Goal: Task Accomplishment & Management: Complete application form

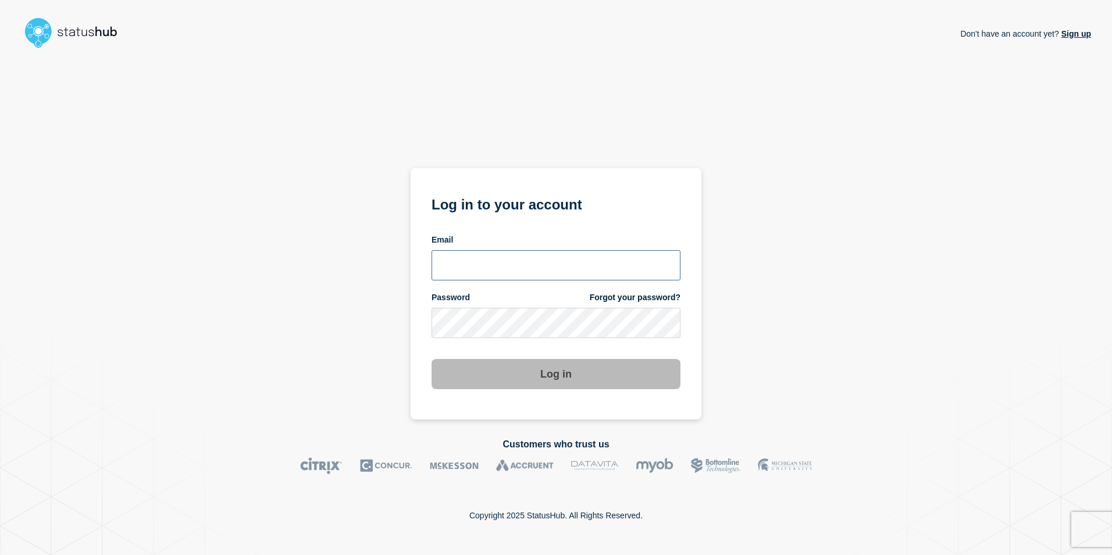
drag, startPoint x: 561, startPoint y: 267, endPoint x: 556, endPoint y: 276, distance: 10.2
click at [561, 267] on input "email input" at bounding box center [555, 265] width 249 height 30
type input "martin.kielland-brandt@stil.dk"
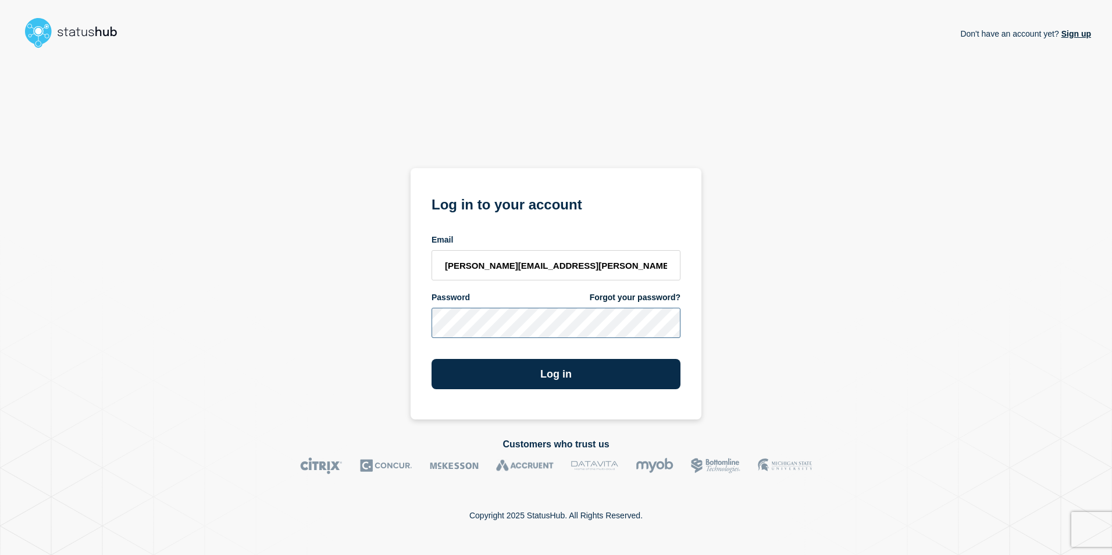
click at [431, 359] on button "Log in" at bounding box center [555, 374] width 249 height 30
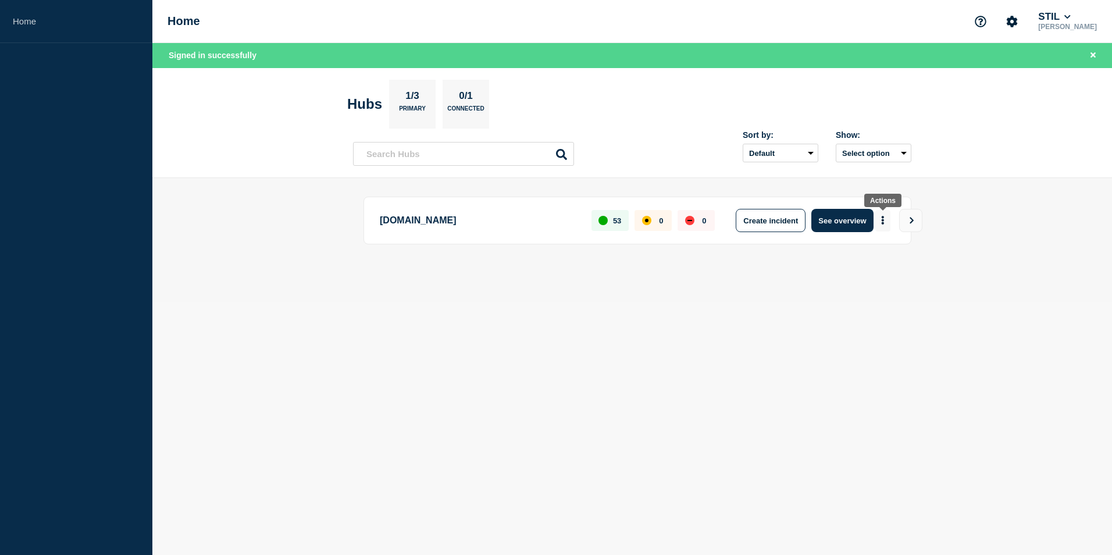
click at [885, 221] on button "More actions" at bounding box center [882, 221] width 15 height 22
click at [881, 256] on button "Create maintenance" at bounding box center [878, 256] width 79 height 10
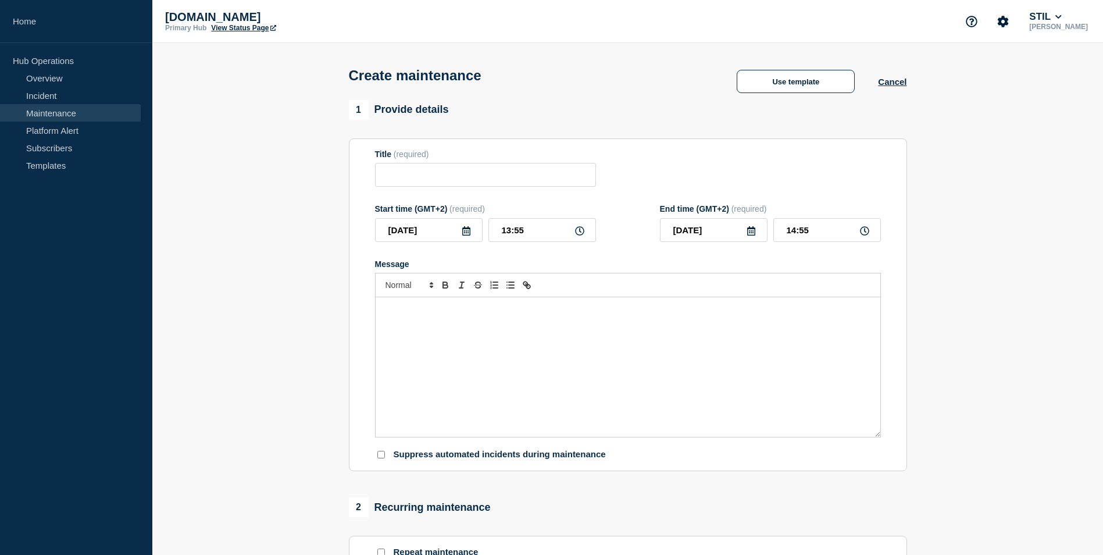
click at [580, 235] on icon at bounding box center [579, 230] width 9 height 9
click at [518, 233] on input "13:55" at bounding box center [542, 230] width 108 height 24
drag, startPoint x: 506, startPoint y: 234, endPoint x: 590, endPoint y: 238, distance: 83.8
click at [589, 234] on input "13:55" at bounding box center [542, 230] width 108 height 24
type input "15:30"
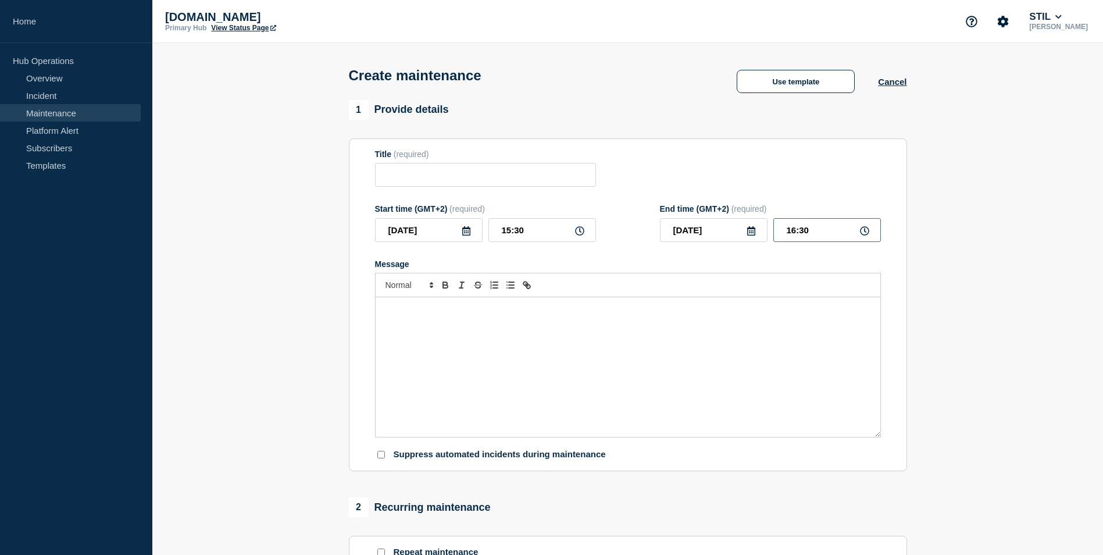
click at [804, 234] on input "16:30" at bounding box center [827, 230] width 108 height 24
type input "16:00"
click at [744, 345] on div "Message" at bounding box center [628, 367] width 505 height 140
click at [465, 179] on input "Title" at bounding box center [485, 175] width 221 height 24
type input "K"
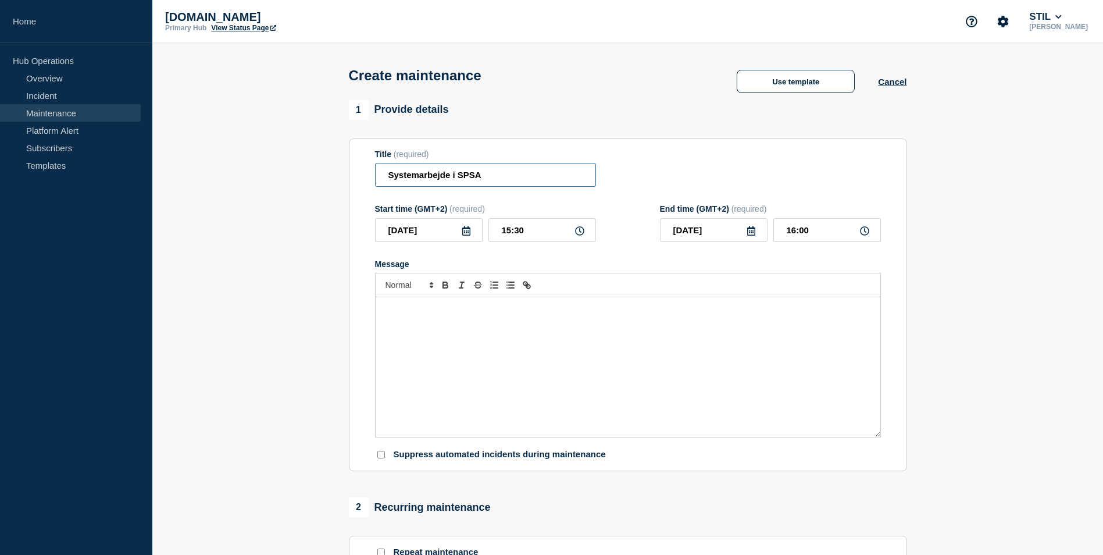
type input "Systemarbejde i SPSA"
click at [477, 338] on div "Message" at bounding box center [628, 367] width 505 height 140
paste div "Message"
click at [385, 309] on span "Systemarbejde i forbindelse med udgivelse af ny version af SPSA" at bounding box center [494, 309] width 220 height 9
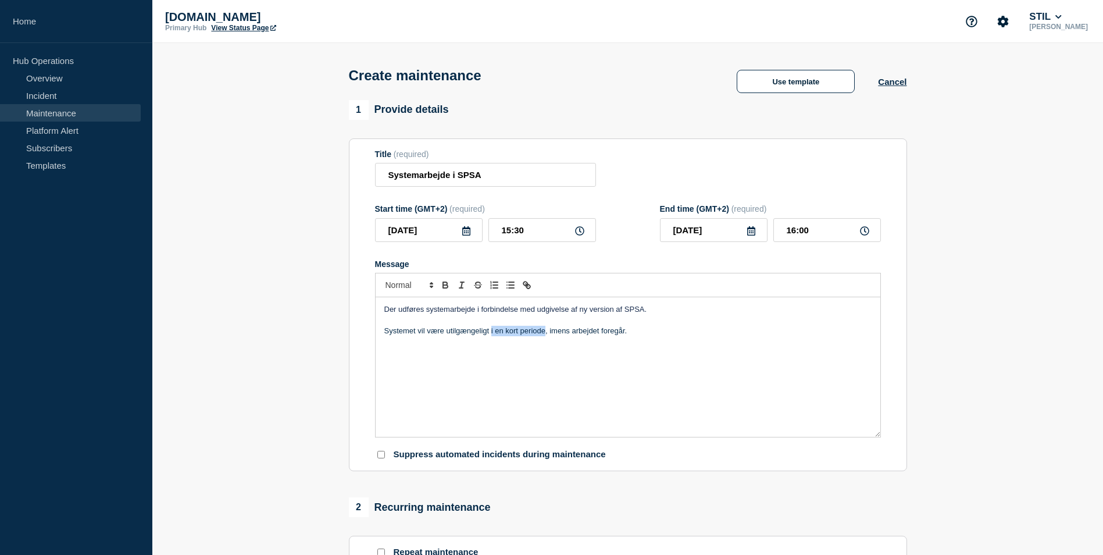
drag, startPoint x: 490, startPoint y: 334, endPoint x: 545, endPoint y: 338, distance: 55.4
click at [545, 336] on p "Systemet vil være utilgængeligt i en kort periode, imens arbejdet foregår." at bounding box center [627, 331] width 487 height 10
click at [448, 336] on p "Systemet vil være utilgængeligt, imens arbejdet foregår." at bounding box center [627, 331] width 487 height 10
click at [464, 334] on p "Systemet vil være kortvarigt utilgængeligt, imens arbejdet foregår." at bounding box center [627, 331] width 487 height 10
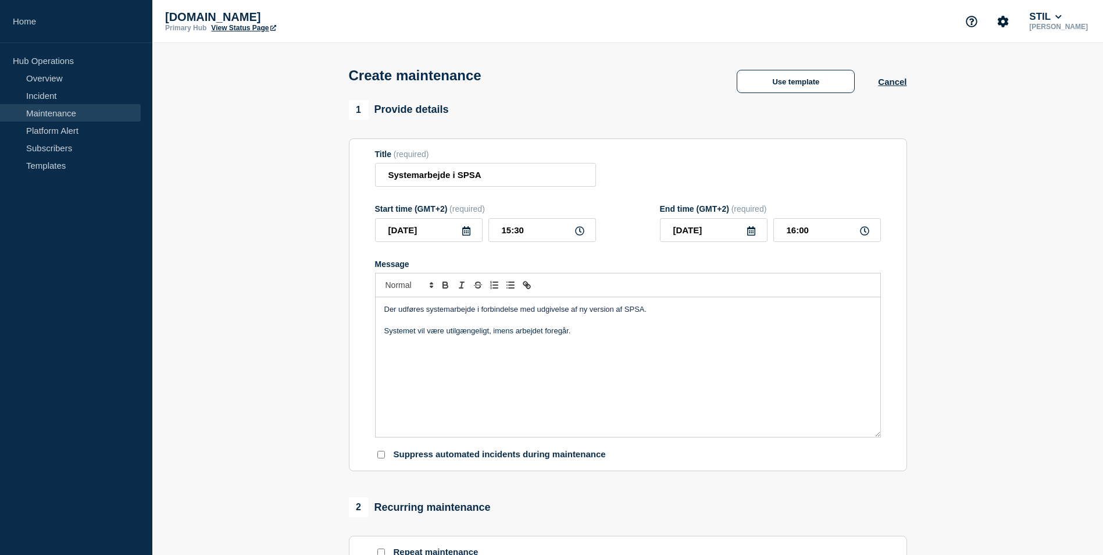
click at [431, 335] on p "Systemet vil være utilgængeligt, imens arbejdet foregår." at bounding box center [627, 331] width 487 height 10
click at [429, 334] on p "Systemet vil være utilgængeligt, imens arbejdet foregår." at bounding box center [627, 331] width 487 height 10
click at [425, 336] on p "Systemet vil være utilgængeligt, imens arbejdet foregår." at bounding box center [627, 331] width 487 height 10
click at [501, 340] on div "Der udføres systemarbejde i forbindelse med udgivelse af ny version af SPSA. Sy…" at bounding box center [628, 367] width 505 height 140
drag, startPoint x: 636, startPoint y: 344, endPoint x: 644, endPoint y: 348, distance: 8.3
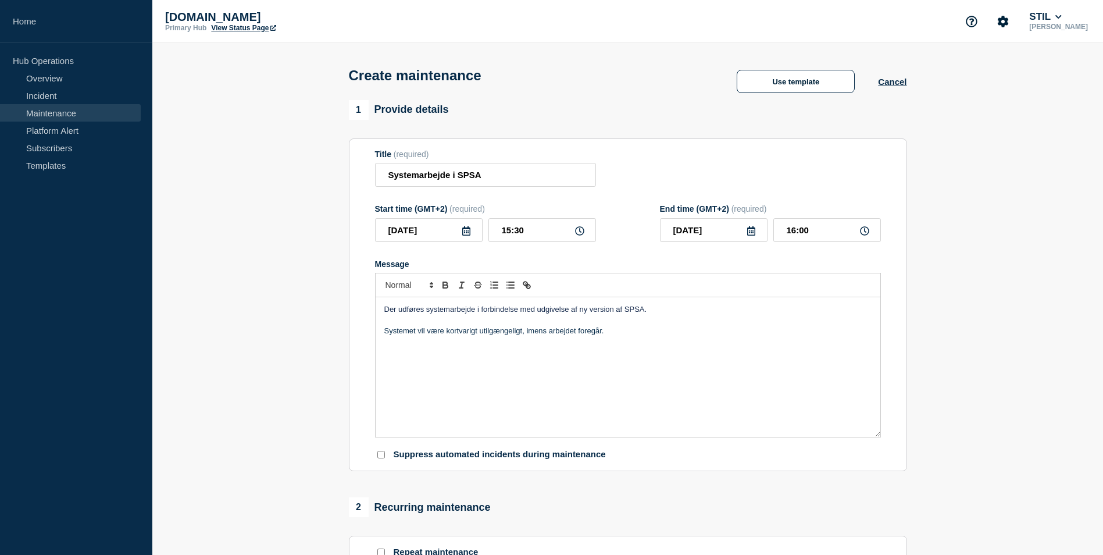
click at [637, 344] on div "Der udføres systemarbejde i forbindelse med udgivelse af ny version af SPSA. Sy…" at bounding box center [628, 367] width 505 height 140
click at [686, 341] on div "Der udføres systemarbejde i forbindelse med udgivelse af ny version af SPSA. Sy…" at bounding box center [628, 367] width 505 height 140
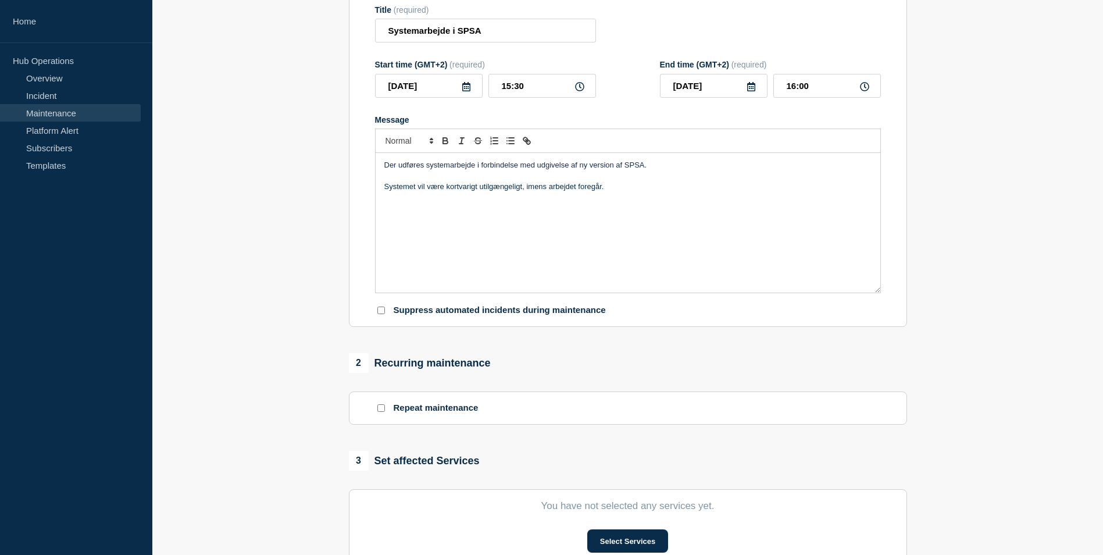
scroll to position [174, 0]
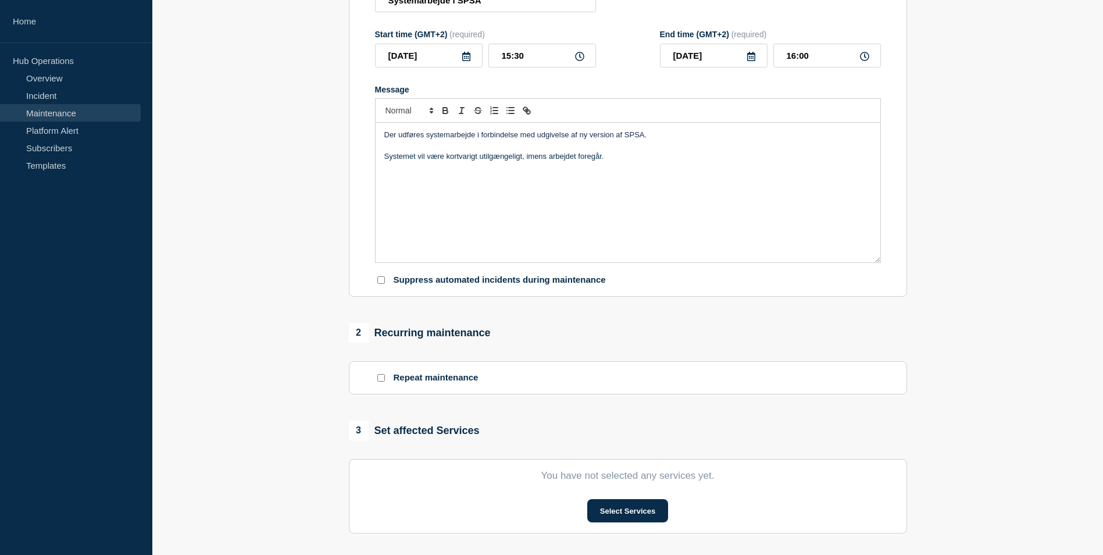
click at [679, 193] on div "Der udføres systemarbejde i forbindelse med udgivelse af ny version af SPSA. Sy…" at bounding box center [628, 193] width 505 height 140
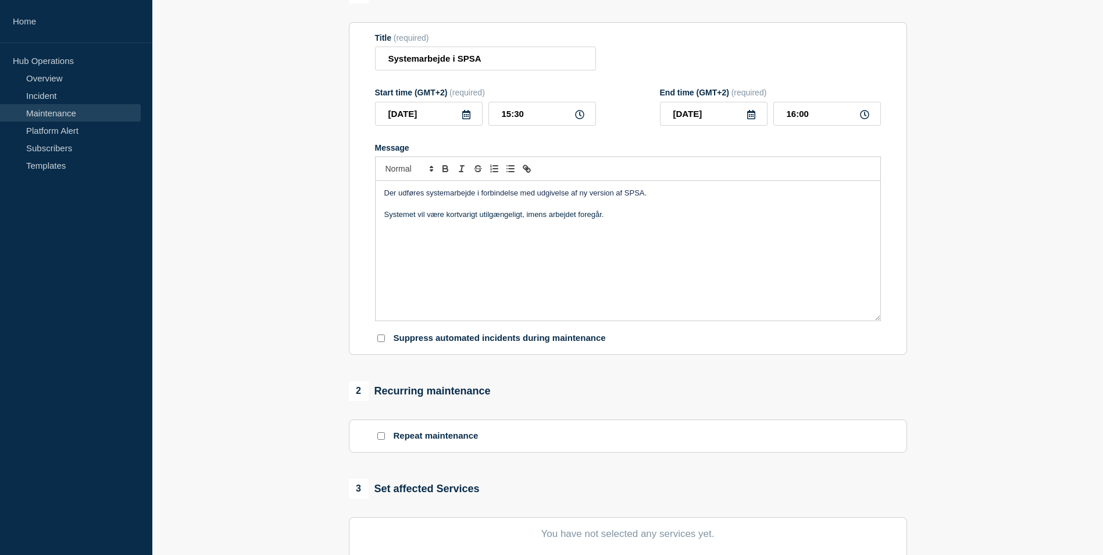
click at [634, 218] on p "Systemet vil være kortvarigt utilgængeligt, imens arbejdet foregår." at bounding box center [627, 214] width 487 height 10
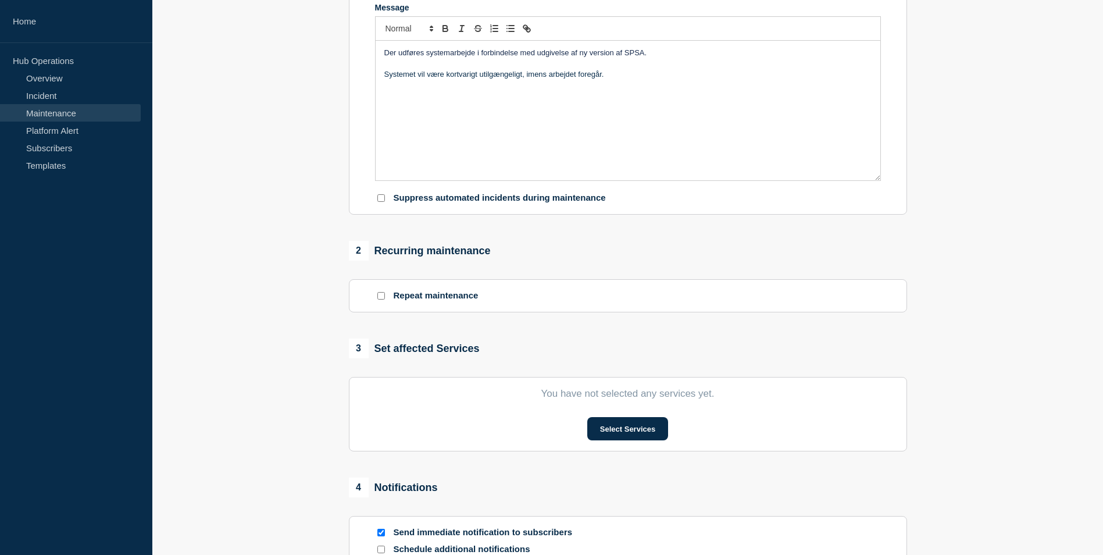
scroll to position [291, 0]
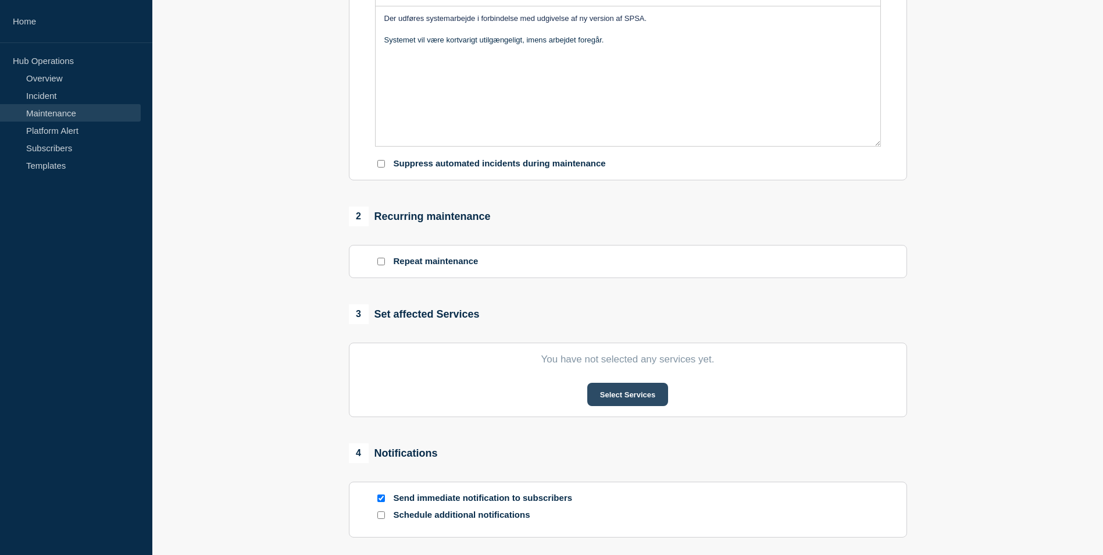
click at [625, 403] on button "Select Services" at bounding box center [627, 394] width 81 height 23
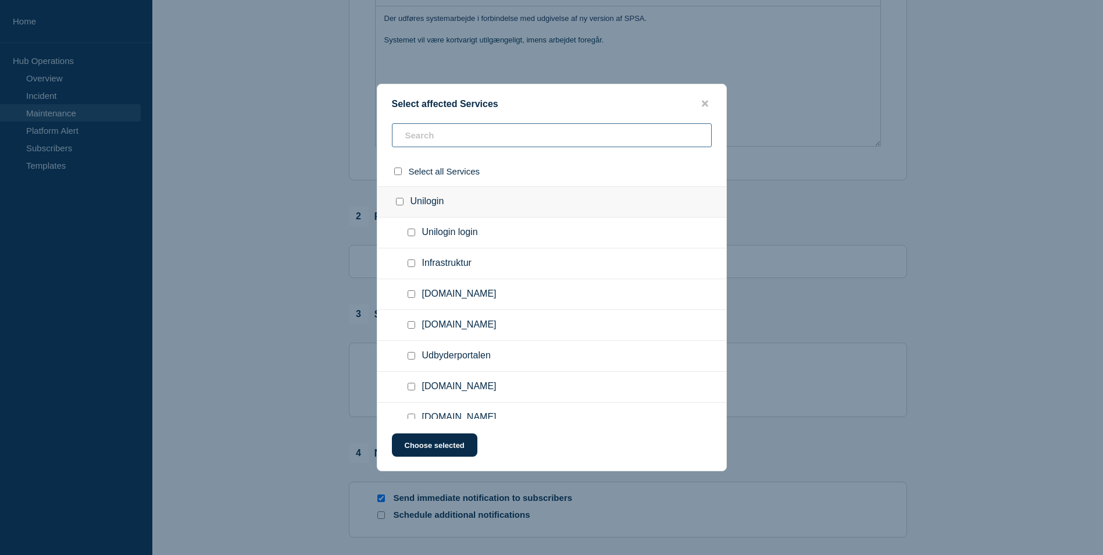
click at [451, 137] on input "text" at bounding box center [552, 135] width 320 height 24
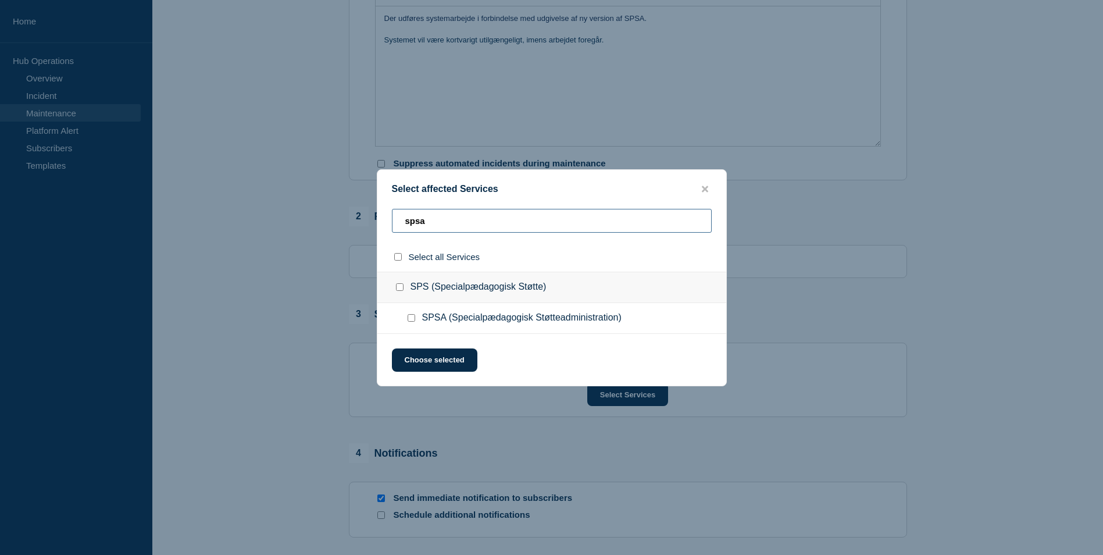
type input "spsa"
click at [411, 322] on input "SPSA (Specialpædagogisk Støtteadministration) checkbox" at bounding box center [412, 318] width 8 height 8
checkbox input "true"
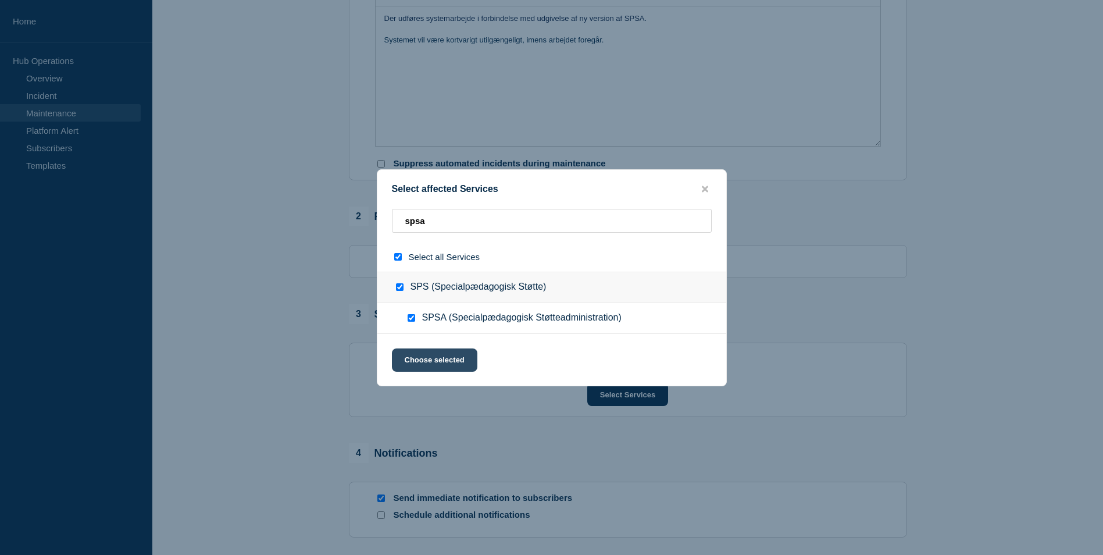
click at [432, 366] on button "Choose selected" at bounding box center [434, 359] width 85 height 23
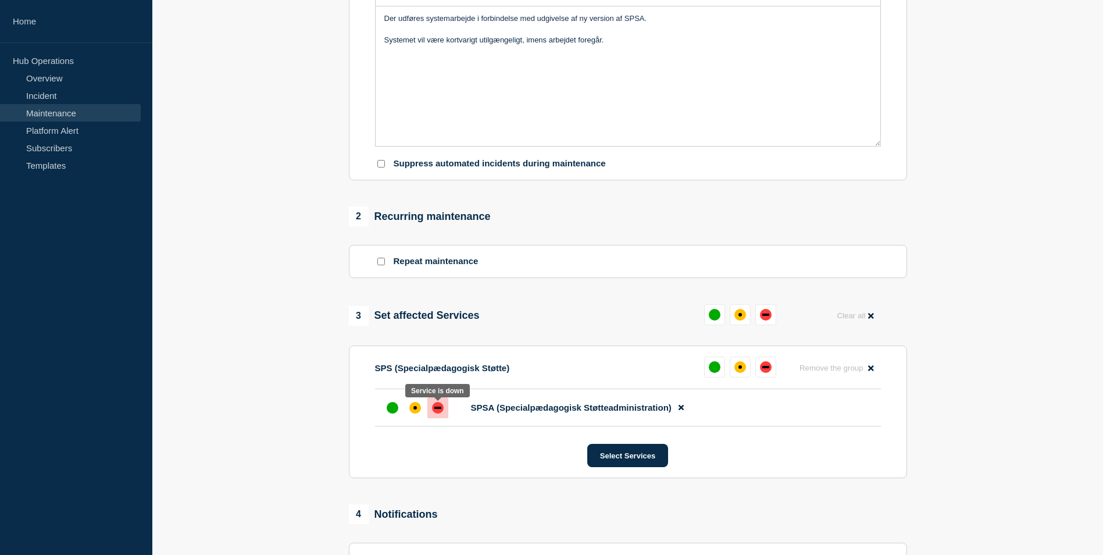
click at [439, 409] on div "down" at bounding box center [437, 407] width 7 height 2
click at [277, 244] on section "1 Provide details Title (required) Systemarbejde i SPSA Start time (GMT+2) (req…" at bounding box center [627, 243] width 951 height 868
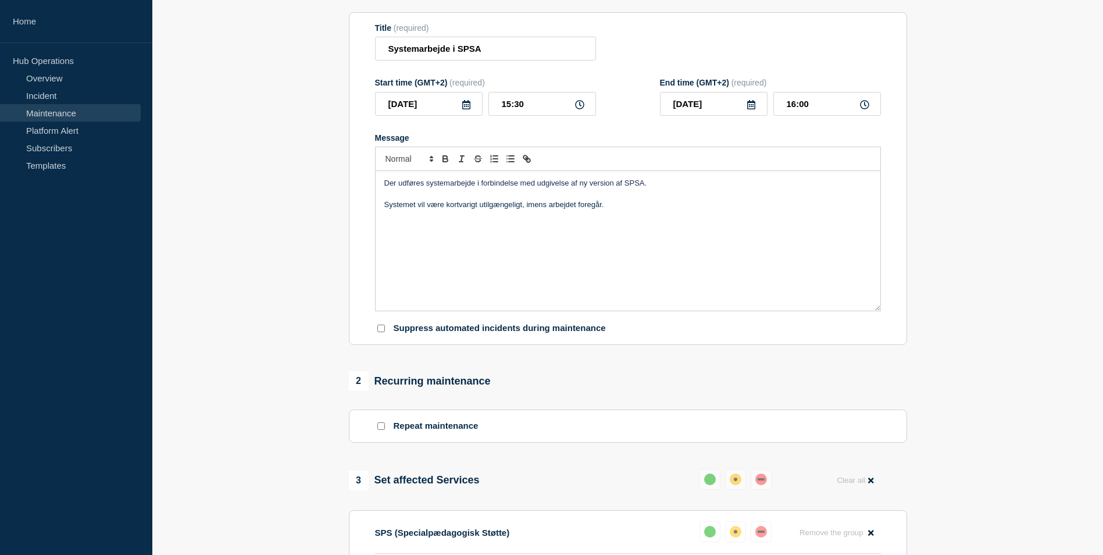
scroll to position [116, 0]
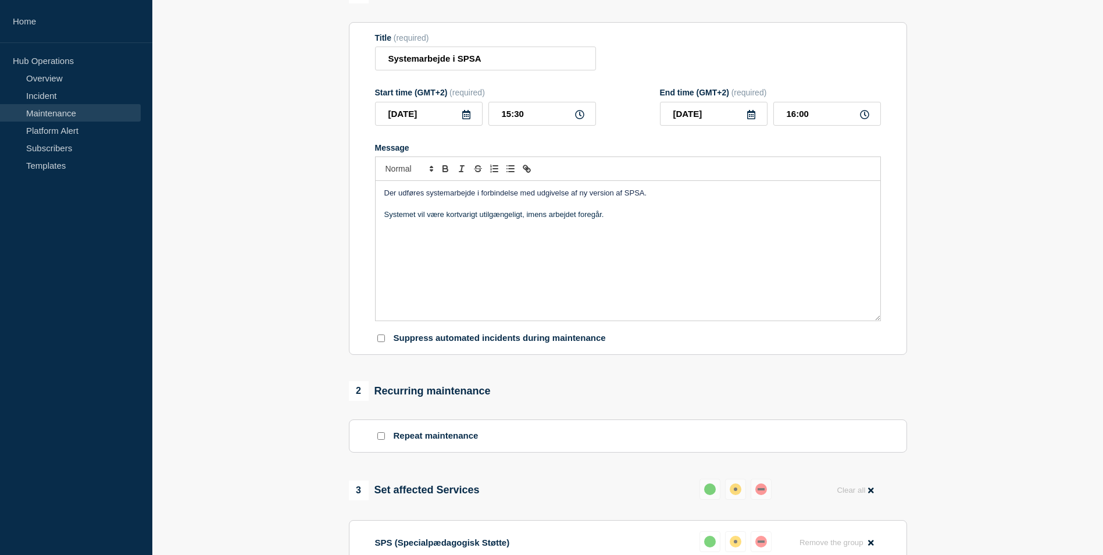
click at [678, 226] on div "Der udføres systemarbejde i forbindelse med udgivelse af ny version af SPSA. Sy…" at bounding box center [628, 251] width 505 height 140
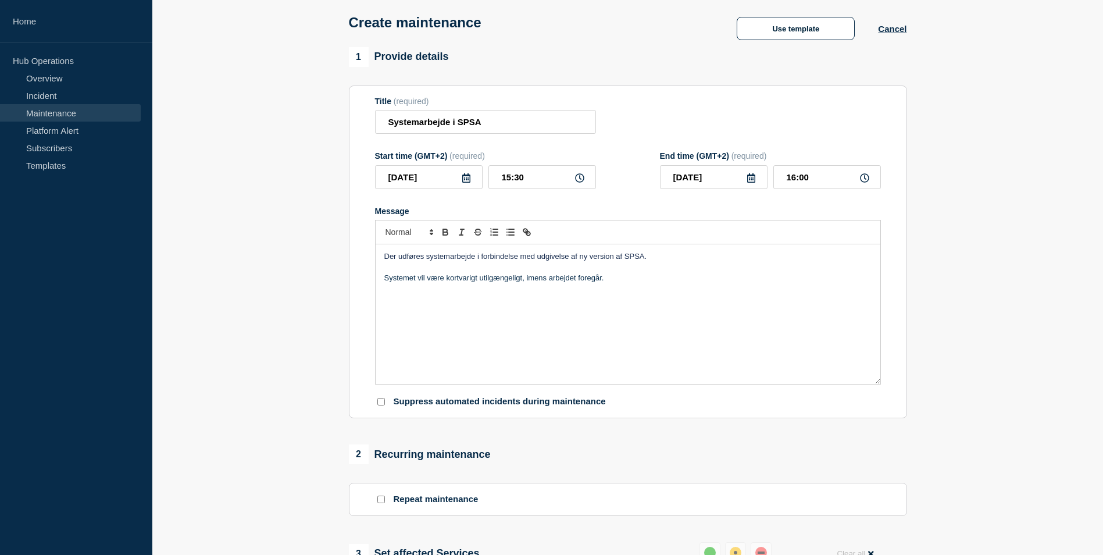
scroll to position [0, 0]
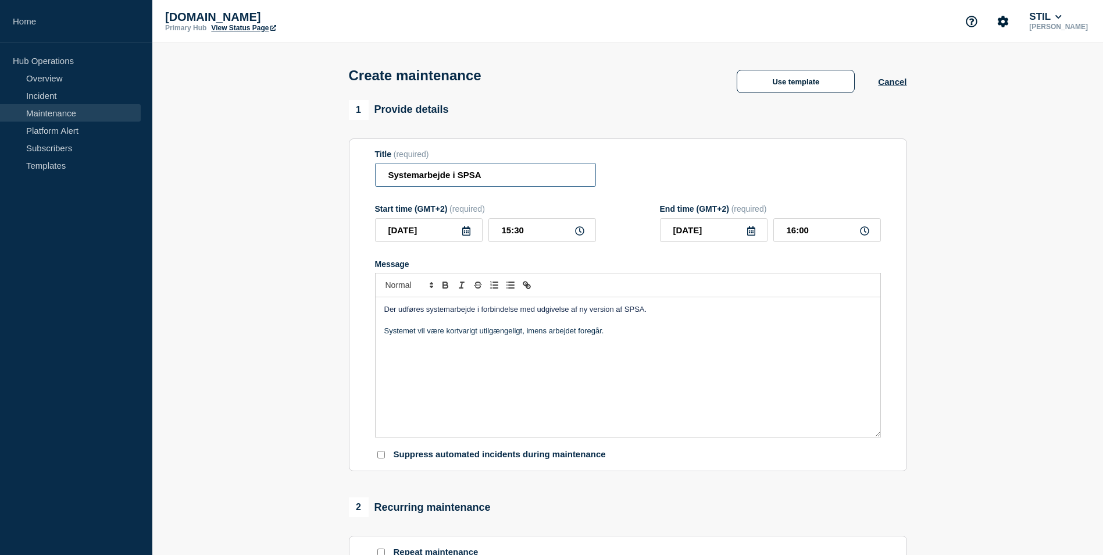
click at [451, 179] on input "Systemarbejde i SPSA" at bounding box center [485, 175] width 221 height 24
click at [455, 179] on input "Systemarbejde i SPSA" at bounding box center [485, 175] width 221 height 24
click at [453, 179] on input "Systemarbejde i SPSA" at bounding box center [485, 175] width 221 height 24
type input "Systemarbejde på SPSA"
click at [674, 383] on div "Der udføres systemarbejde i forbindelse med udgivelse af ny version af SPSA. Sy…" at bounding box center [628, 367] width 505 height 140
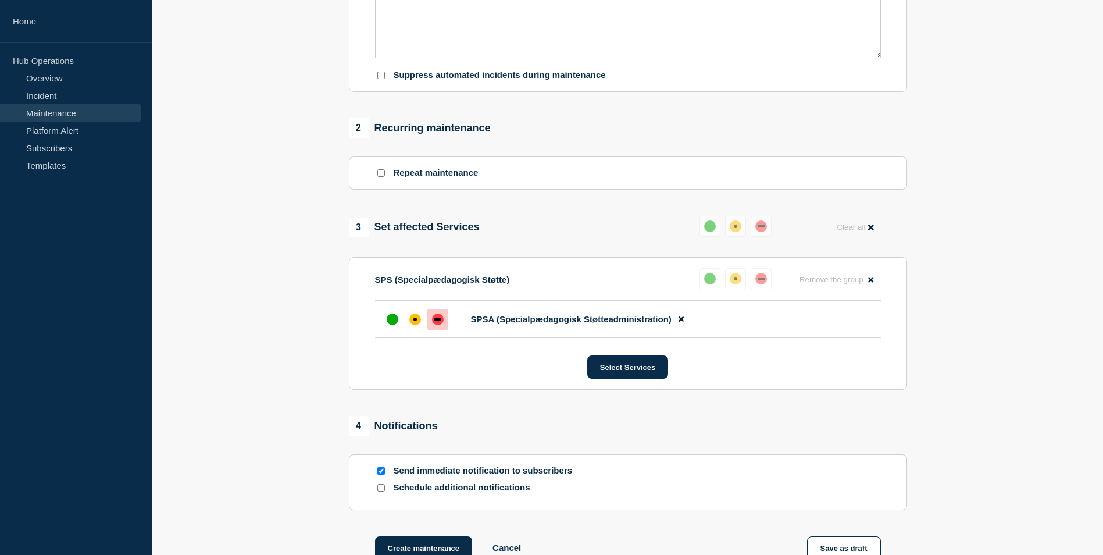
scroll to position [520, 0]
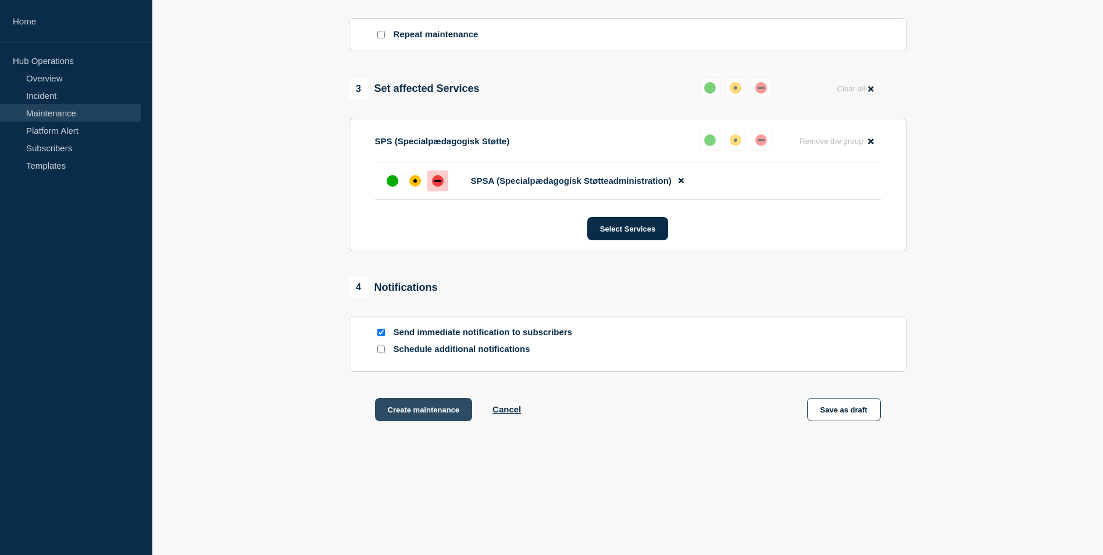
click at [416, 402] on button "Create maintenance" at bounding box center [424, 409] width 98 height 23
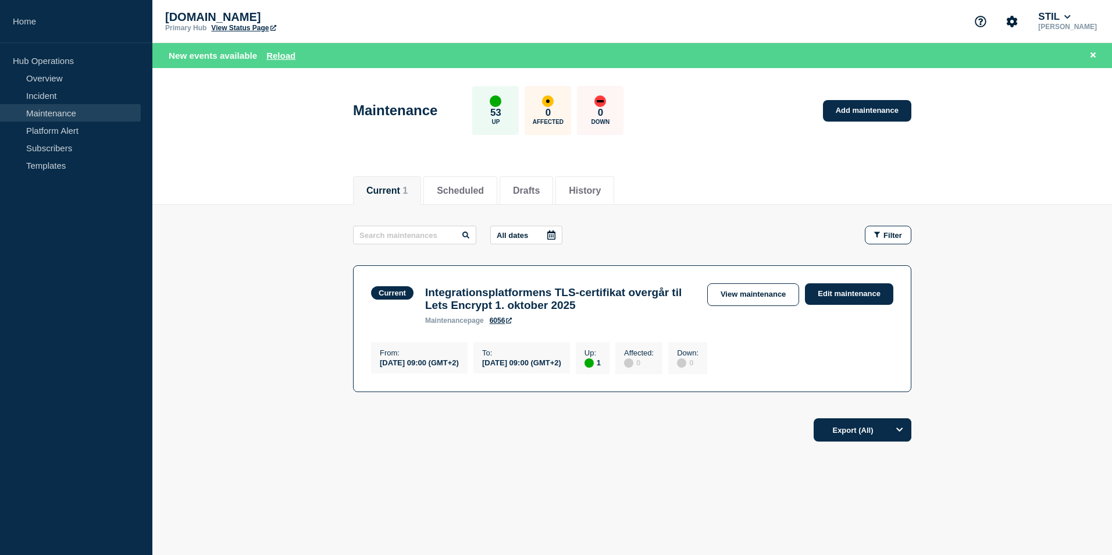
click at [734, 231] on div "All dates Filter" at bounding box center [632, 235] width 558 height 19
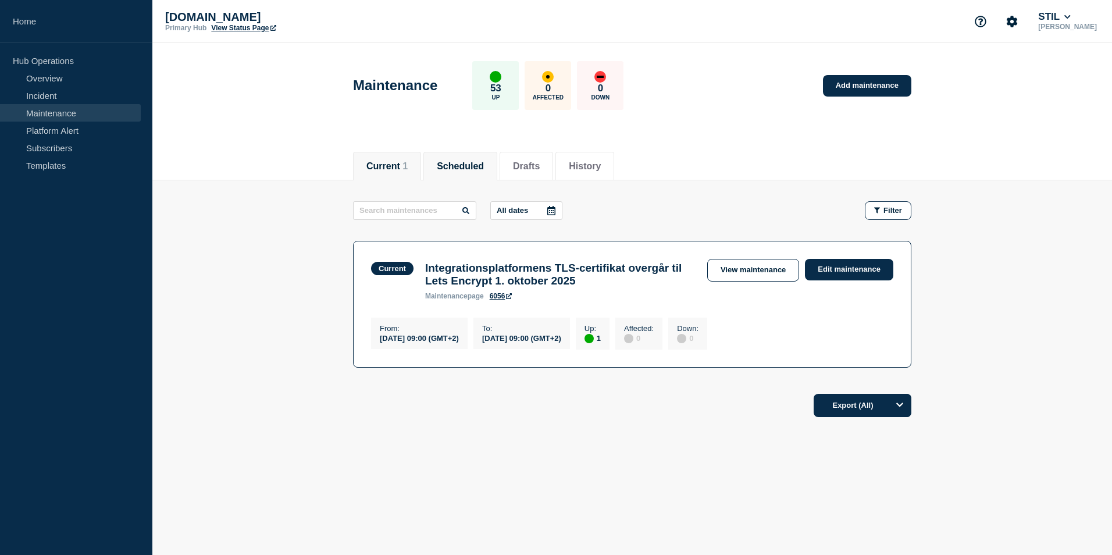
click at [484, 171] on button "Scheduled" at bounding box center [460, 166] width 47 height 10
